Goal: Transaction & Acquisition: Purchase product/service

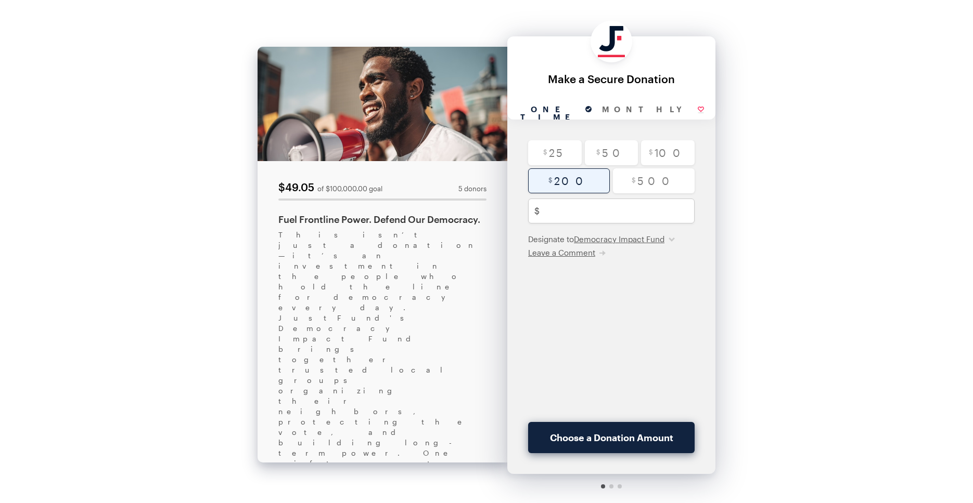
click at [591, 193] on input "radio" at bounding box center [569, 181] width 82 height 25
radio input "true"
type input "200"
checkbox input "true"
drag, startPoint x: 298, startPoint y: 218, endPoint x: 397, endPoint y: 257, distance: 106.9
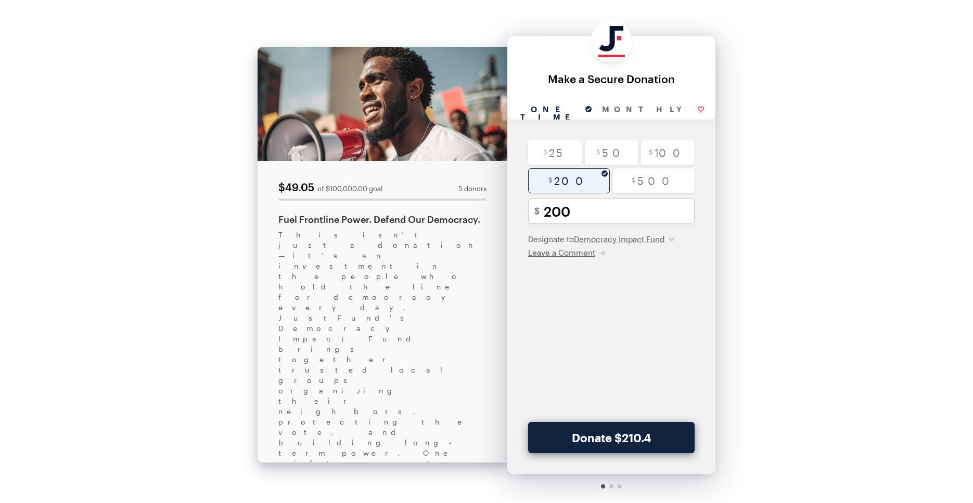
click at [397, 257] on div "$49.05 of $100,000.00 goal 5 donors Fuel Frontline Power. Defend Our Democracy.…" at bounding box center [382, 476] width 250 height 858
